Goal: Information Seeking & Learning: Learn about a topic

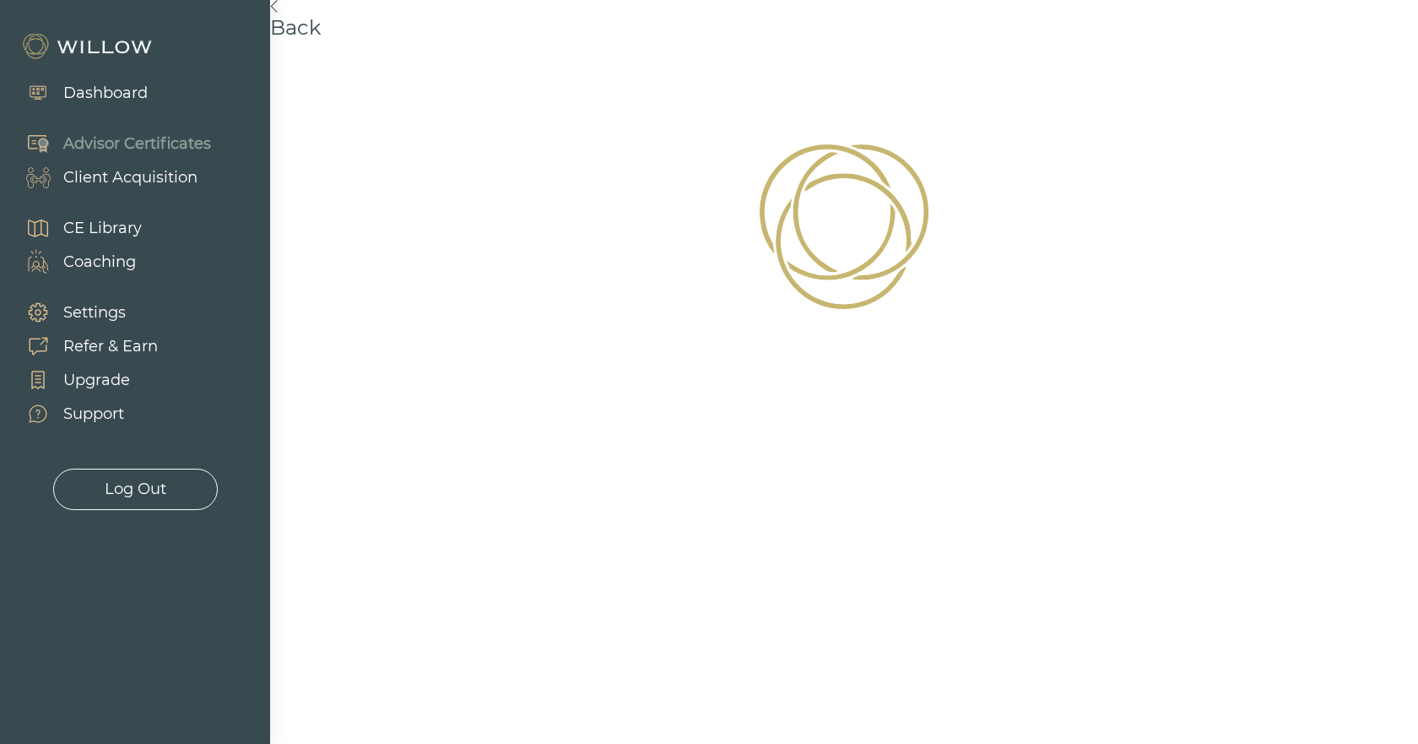
click at [90, 149] on div "Advisor Certificates" at bounding box center [137, 144] width 148 height 23
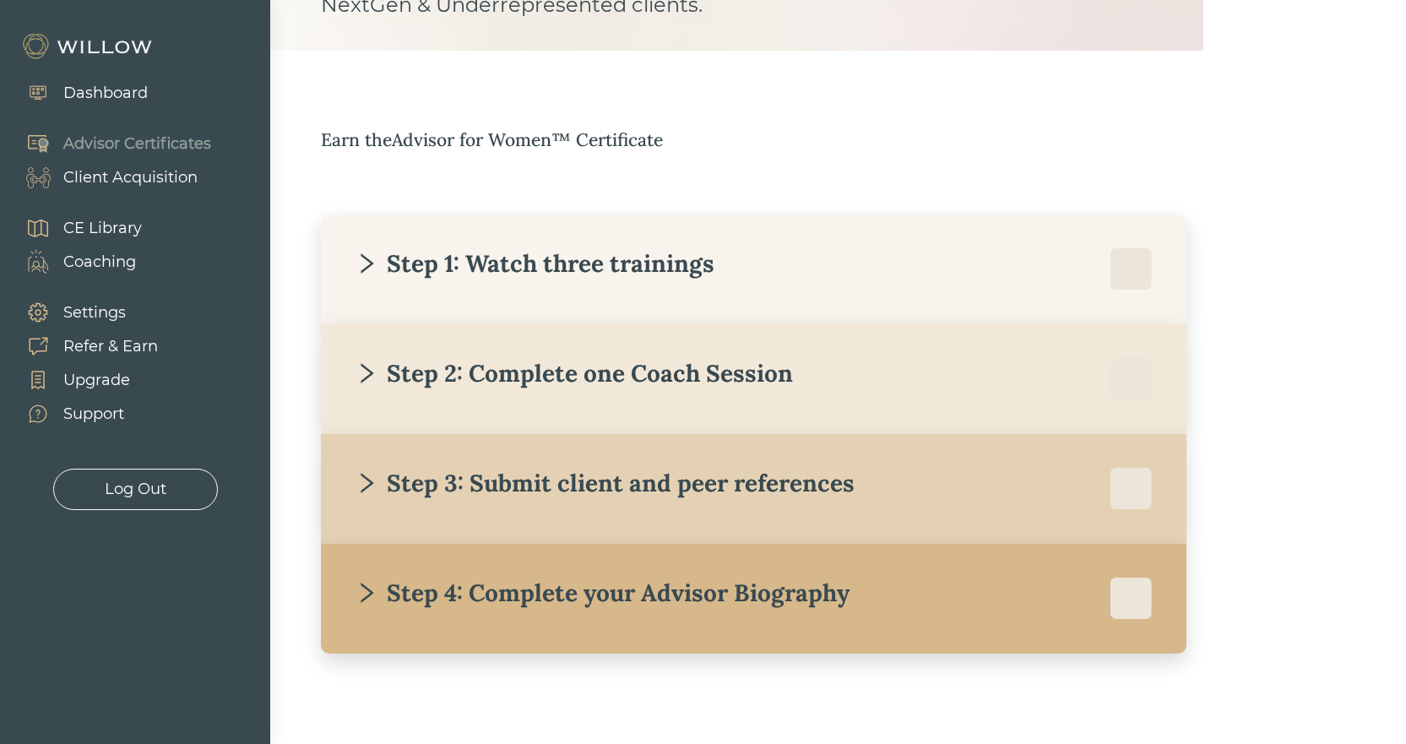
scroll to position [197, 0]
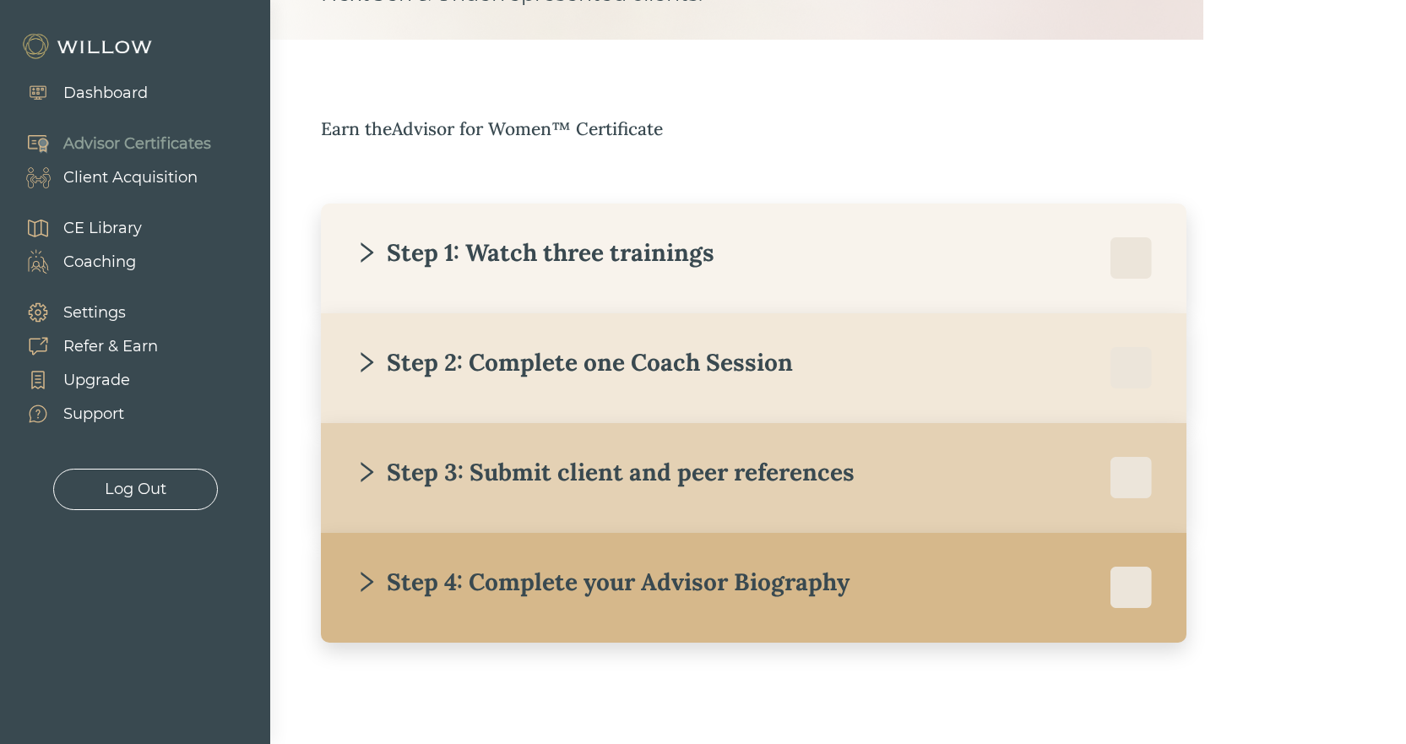
click at [1125, 260] on div at bounding box center [1131, 258] width 42 height 42
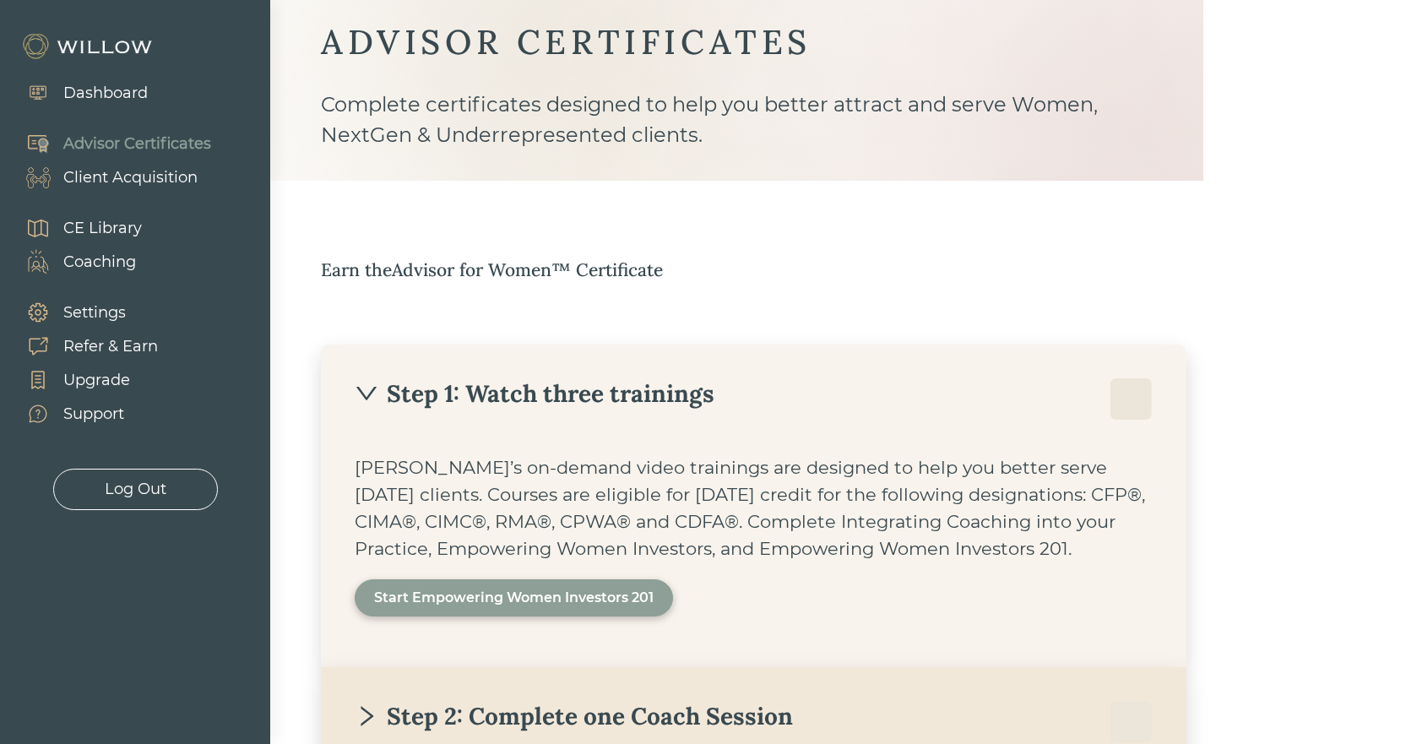
scroll to position [84, 0]
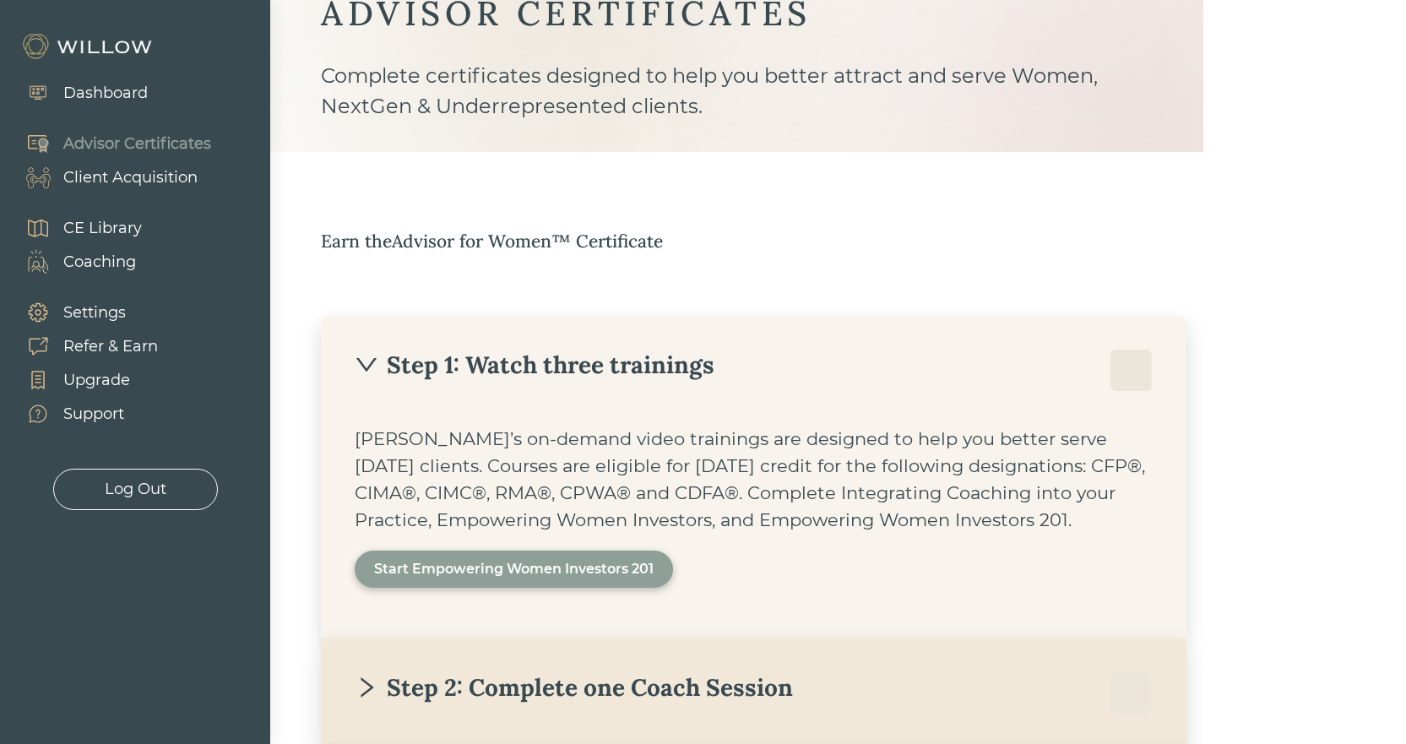
click at [703, 367] on div "Step 1: Watch three trainings" at bounding box center [535, 365] width 360 height 30
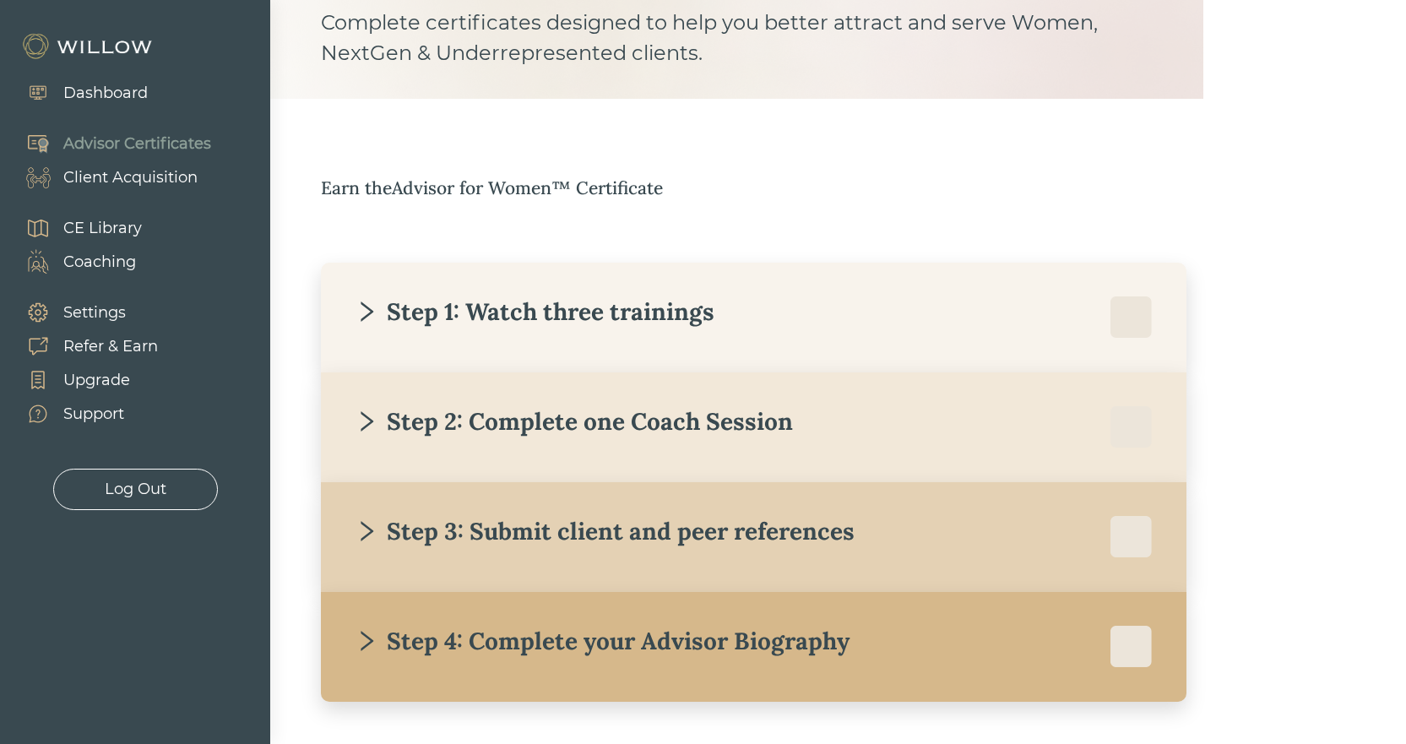
scroll to position [197, 0]
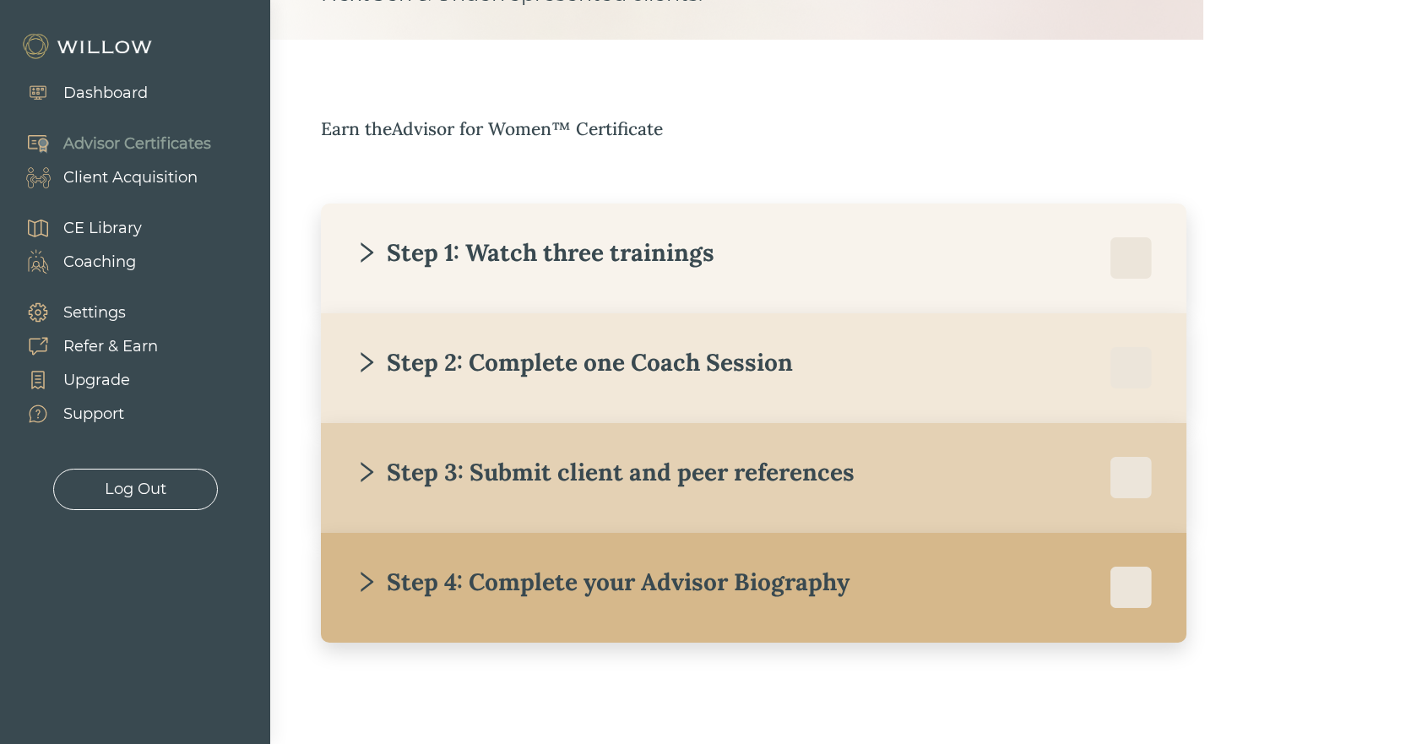
click at [627, 265] on div "Step 1: Watch three trainings" at bounding box center [535, 252] width 360 height 30
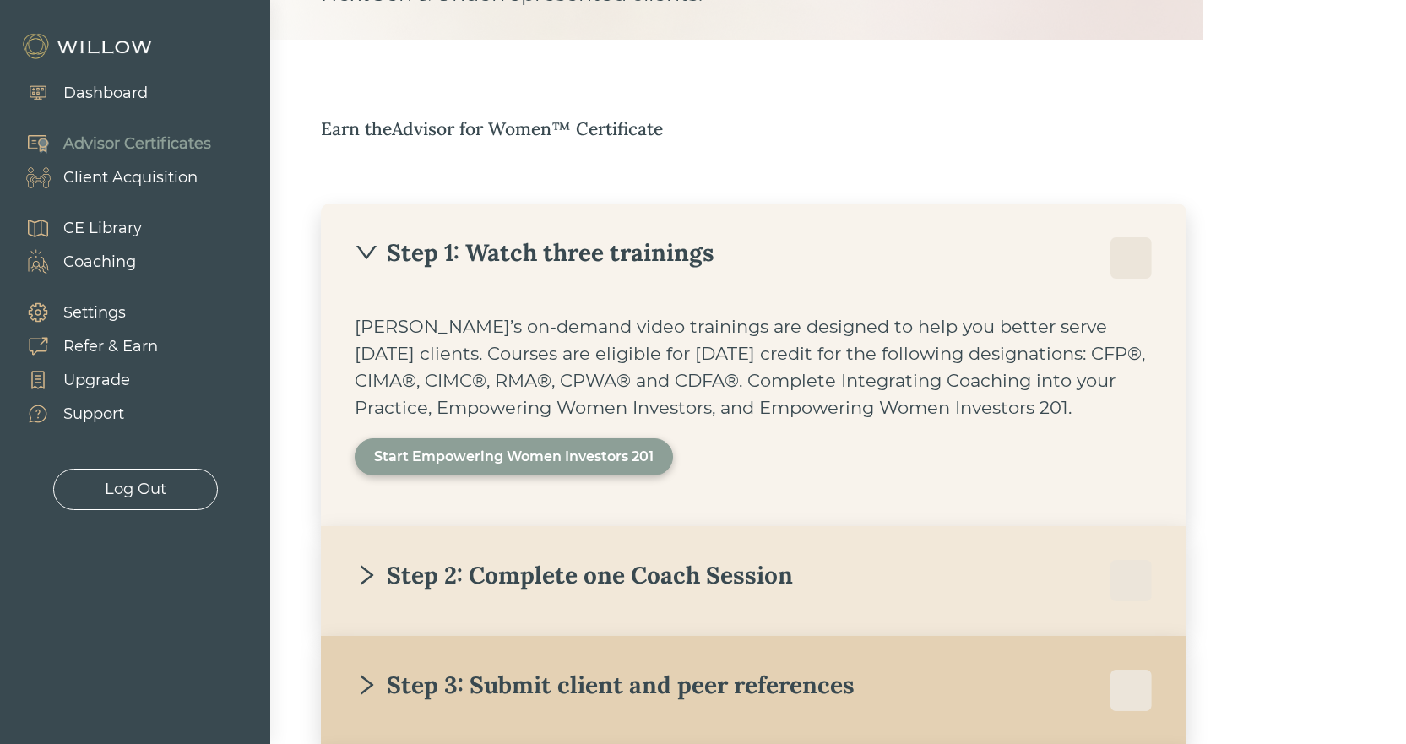
click at [418, 460] on div "Start Empowering Women Investors 201" at bounding box center [513, 457] width 279 height 20
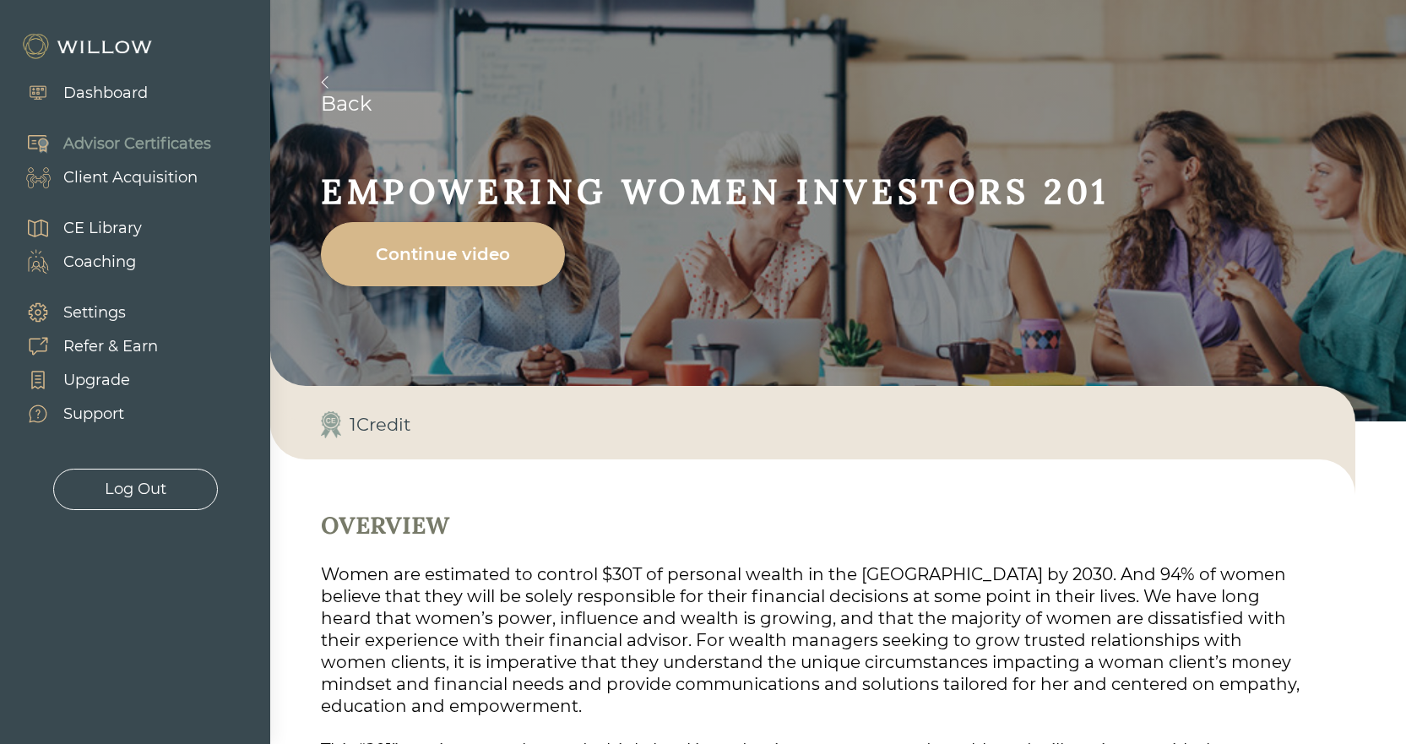
click at [496, 263] on div "Continue video" at bounding box center [442, 253] width 205 height 47
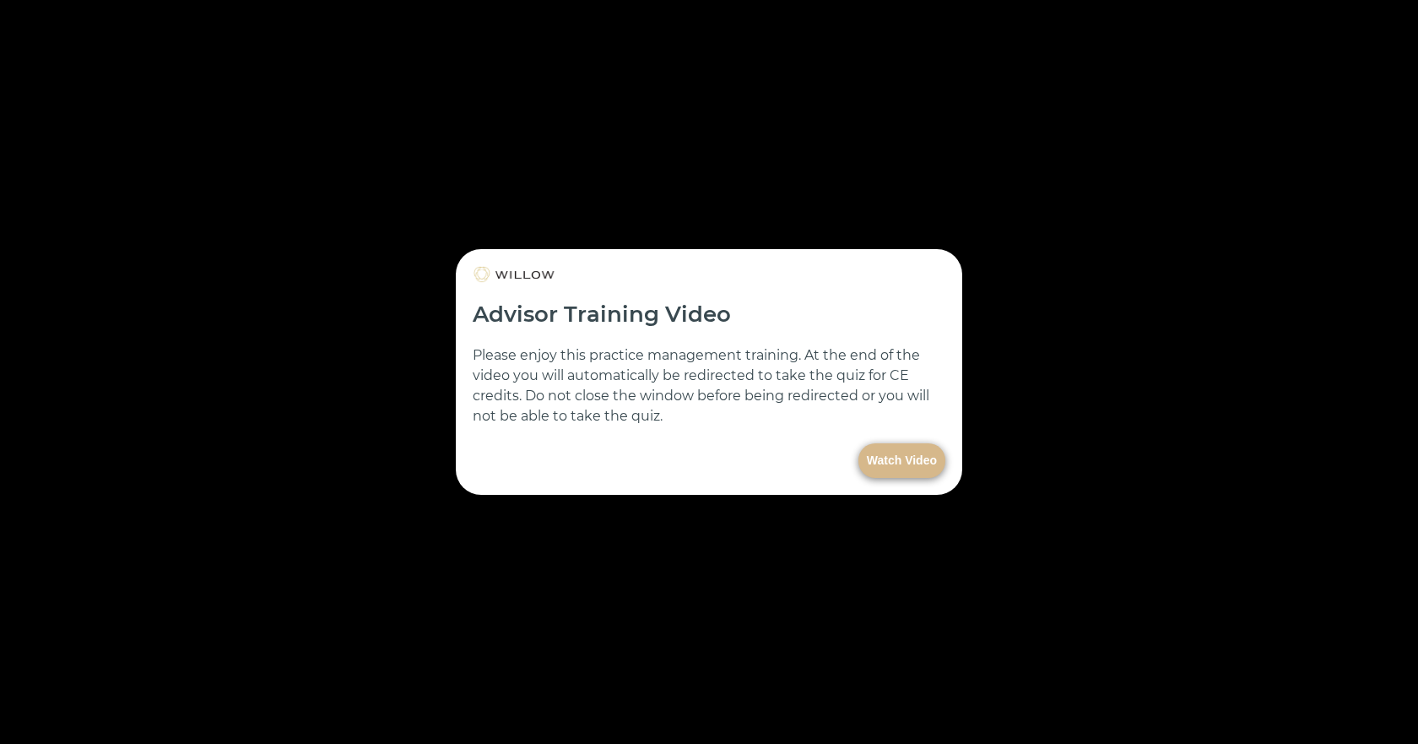
click at [1185, 723] on div at bounding box center [709, 372] width 1418 height 744
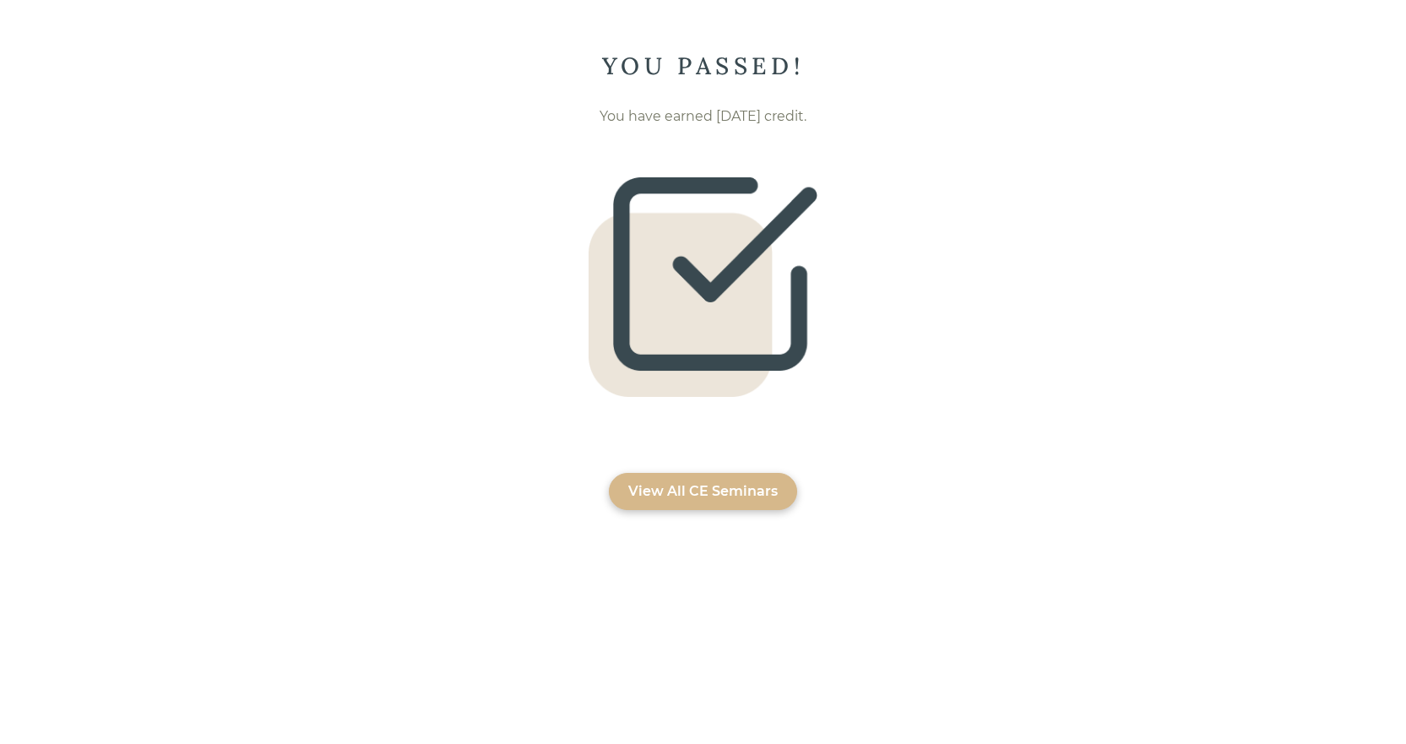
click at [692, 479] on div "View All CE Seminars" at bounding box center [703, 491] width 188 height 37
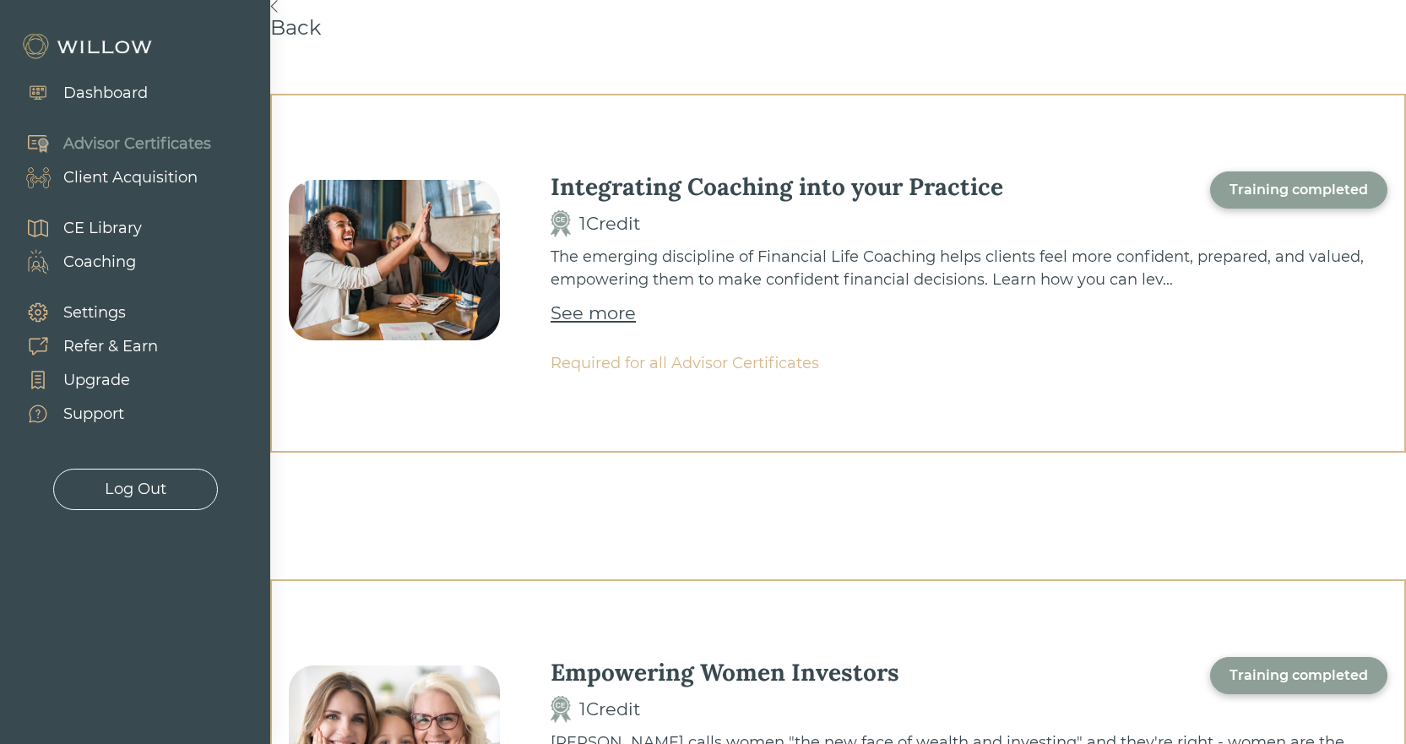
scroll to position [253, 0]
